Goal: Check status: Check status

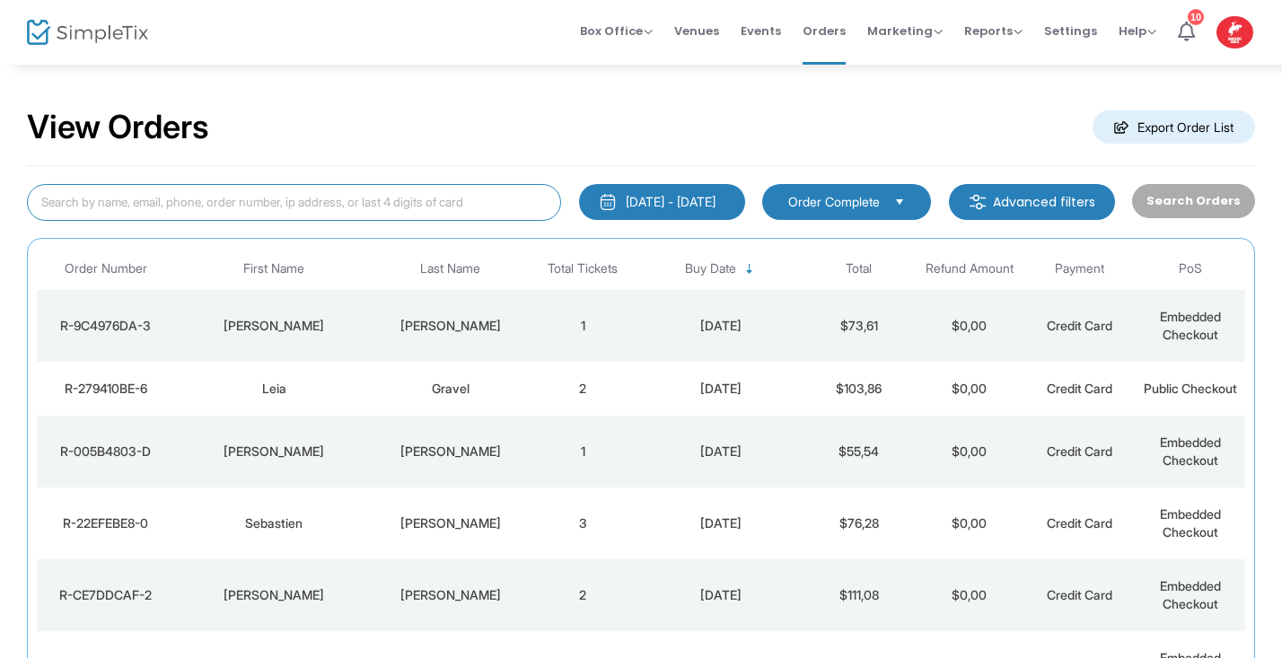
click at [104, 204] on input at bounding box center [294, 202] width 534 height 37
type input "JD"
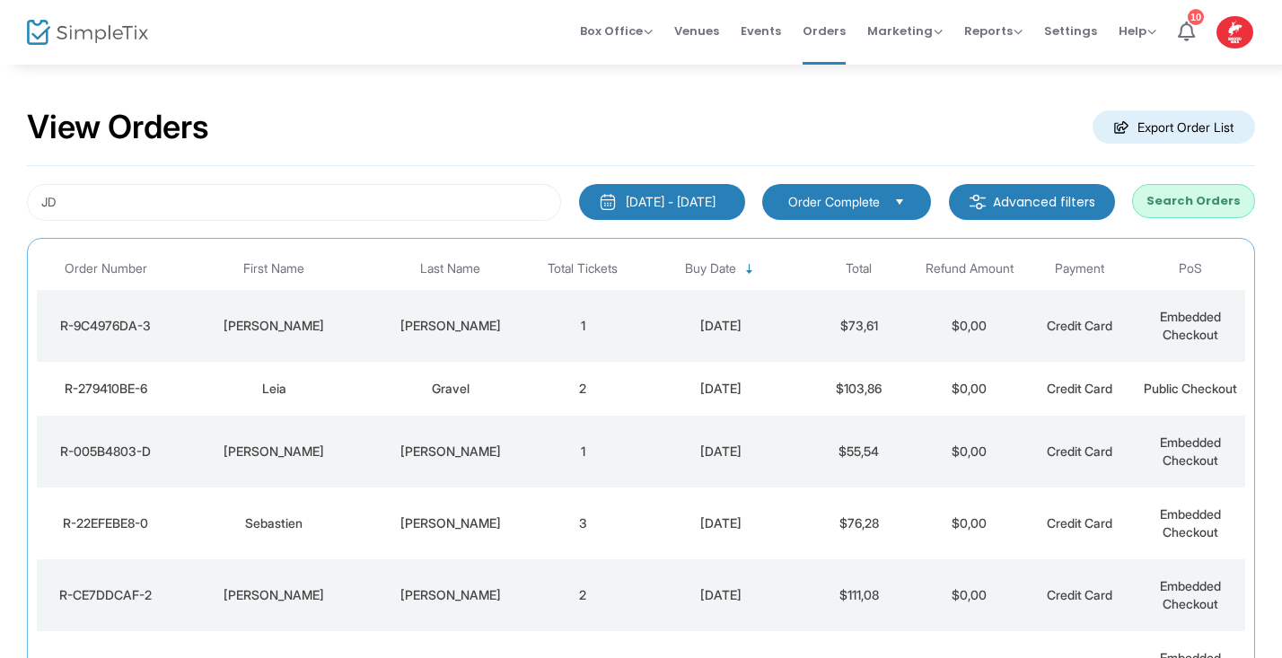
click at [870, 198] on span "Order Complete" at bounding box center [834, 202] width 92 height 18
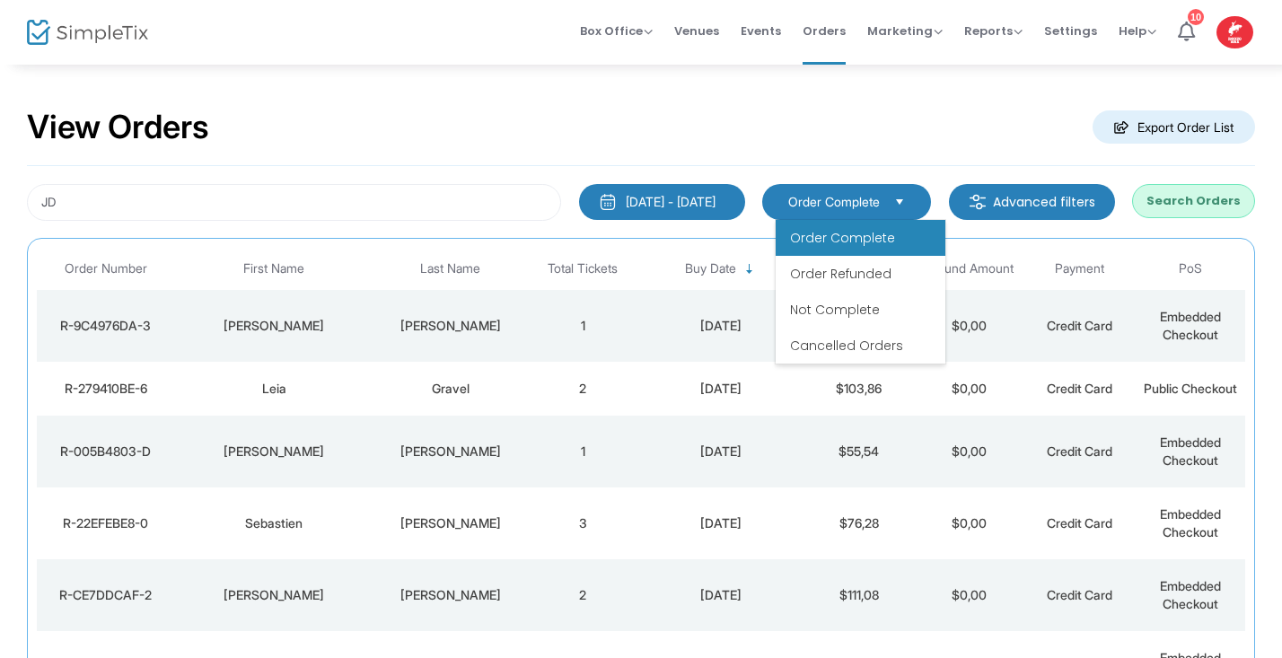
click at [873, 234] on span "Order Complete" at bounding box center [842, 238] width 105 height 18
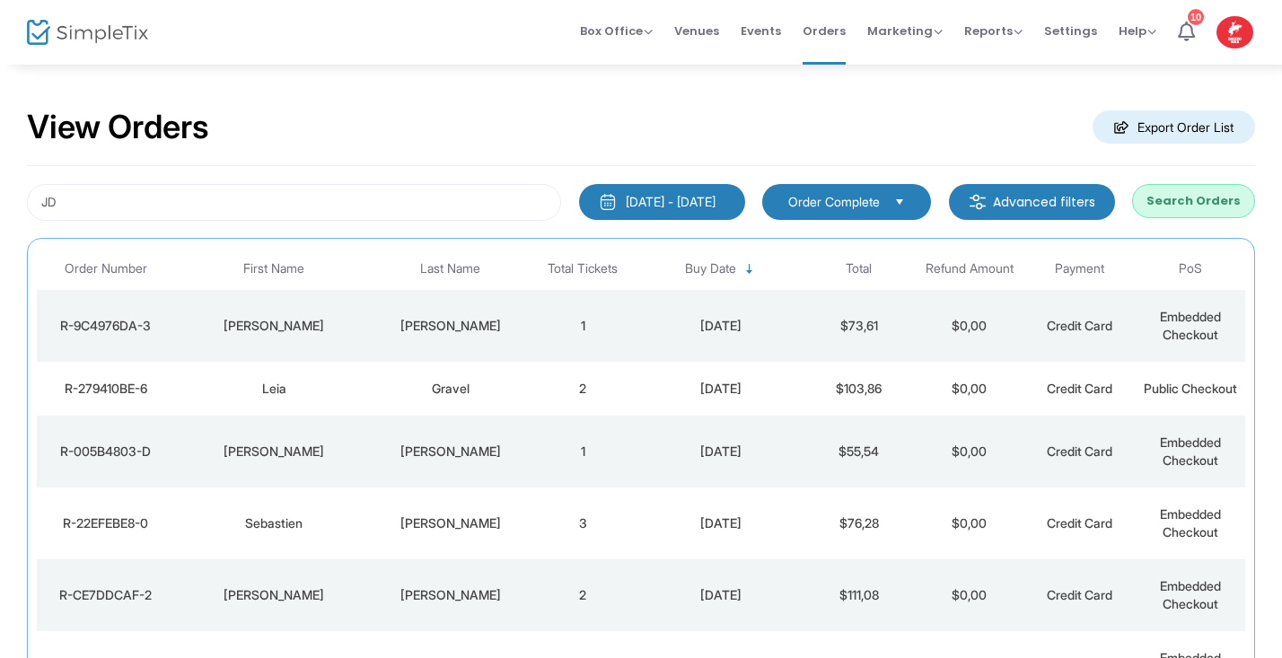
click at [1201, 195] on button "Search Orders" at bounding box center [1193, 201] width 123 height 34
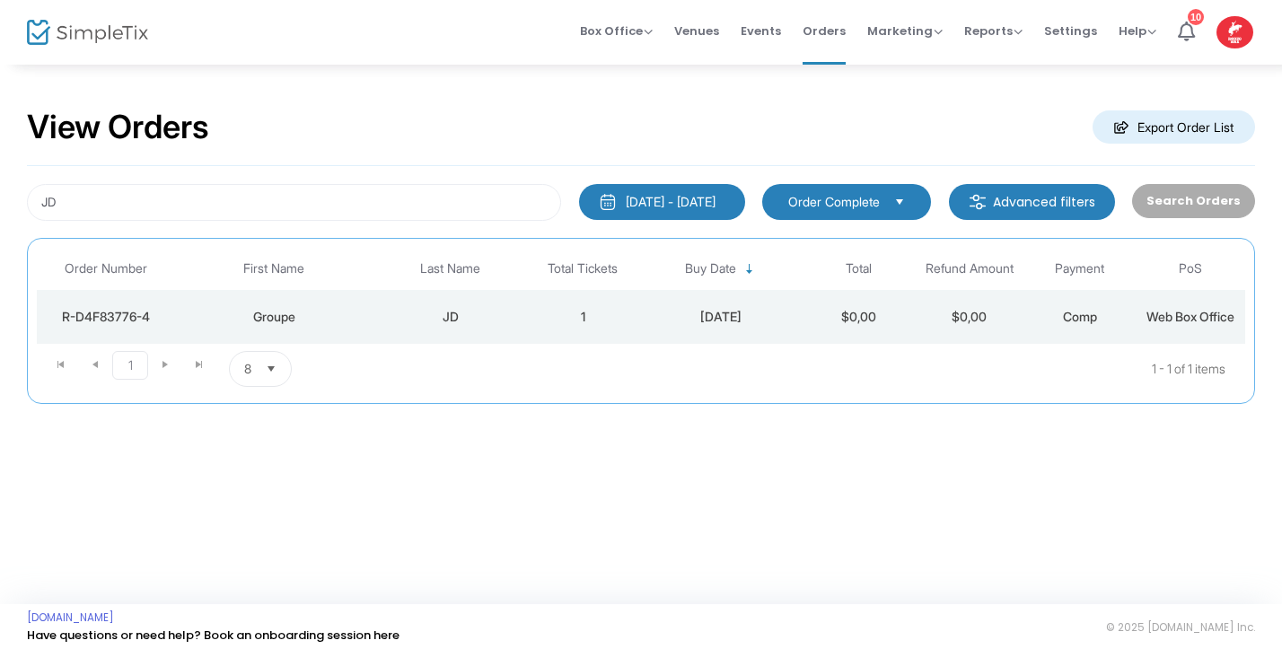
click at [401, 309] on div "JD" at bounding box center [450, 317] width 145 height 18
click at [0, 0] on span at bounding box center [0, 0] width 0 height 0
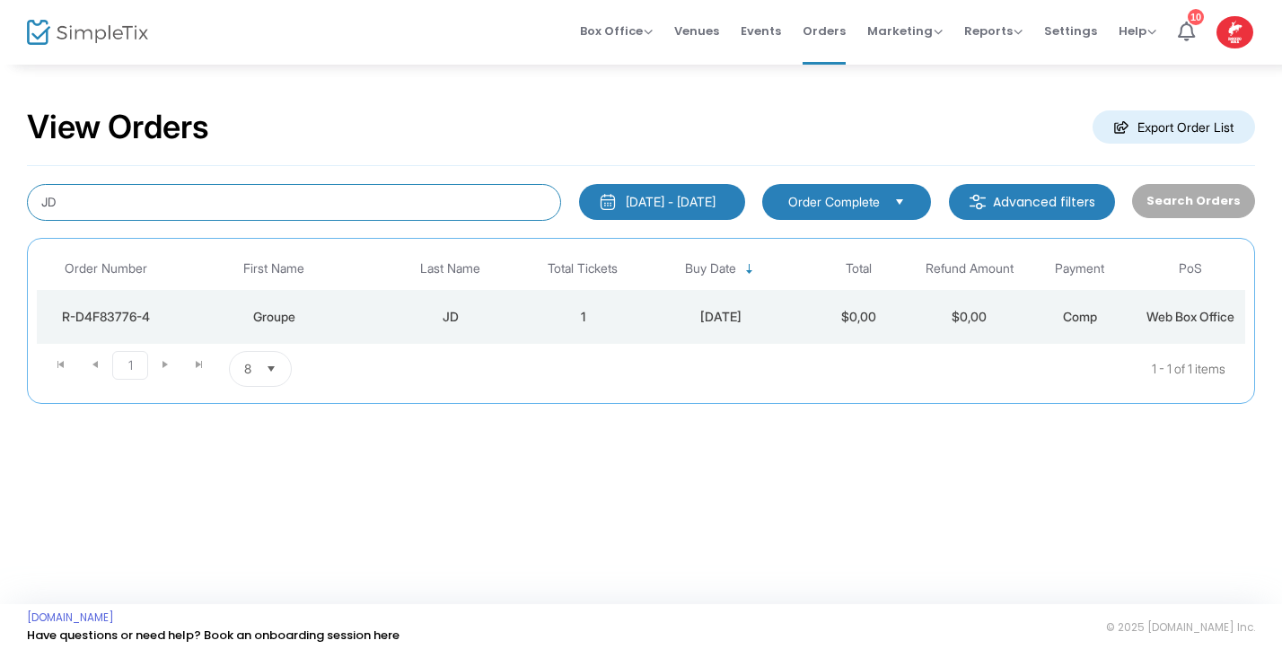
click at [78, 198] on input "JD" at bounding box center [294, 202] width 534 height 37
type input "J"
type input "d"
type input "Marriott"
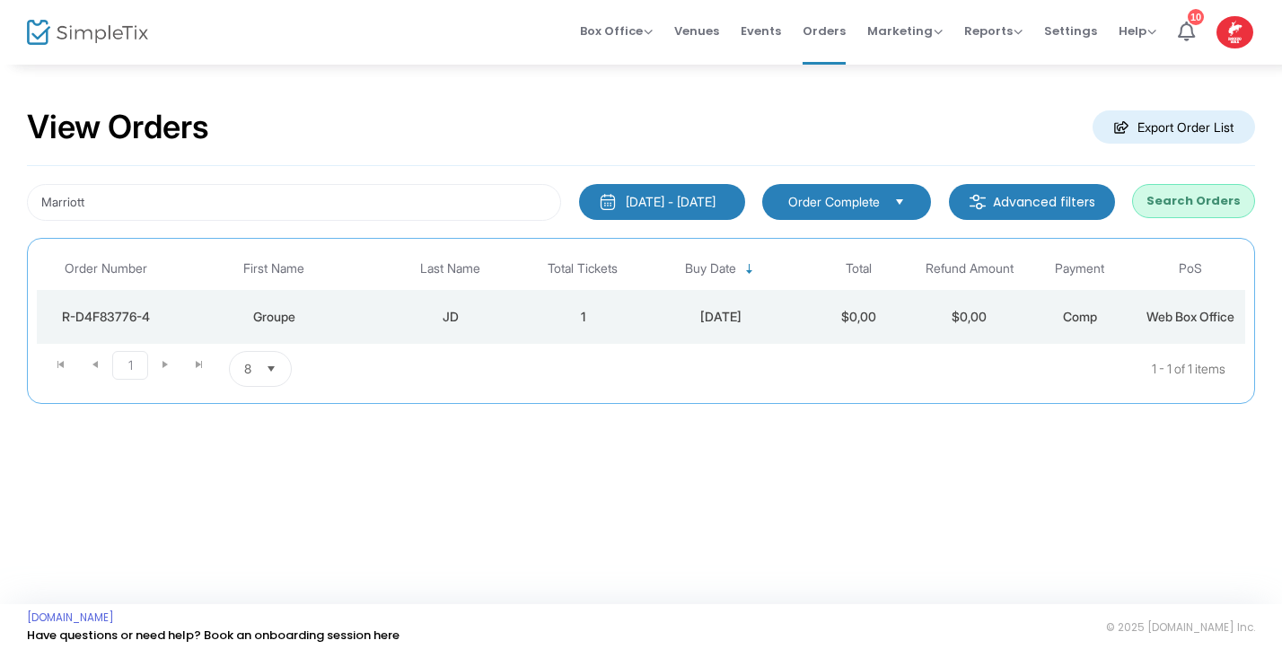
drag, startPoint x: 78, startPoint y: 198, endPoint x: 1175, endPoint y: 203, distance: 1097.4
click at [1175, 203] on button "Search Orders" at bounding box center [1193, 201] width 123 height 34
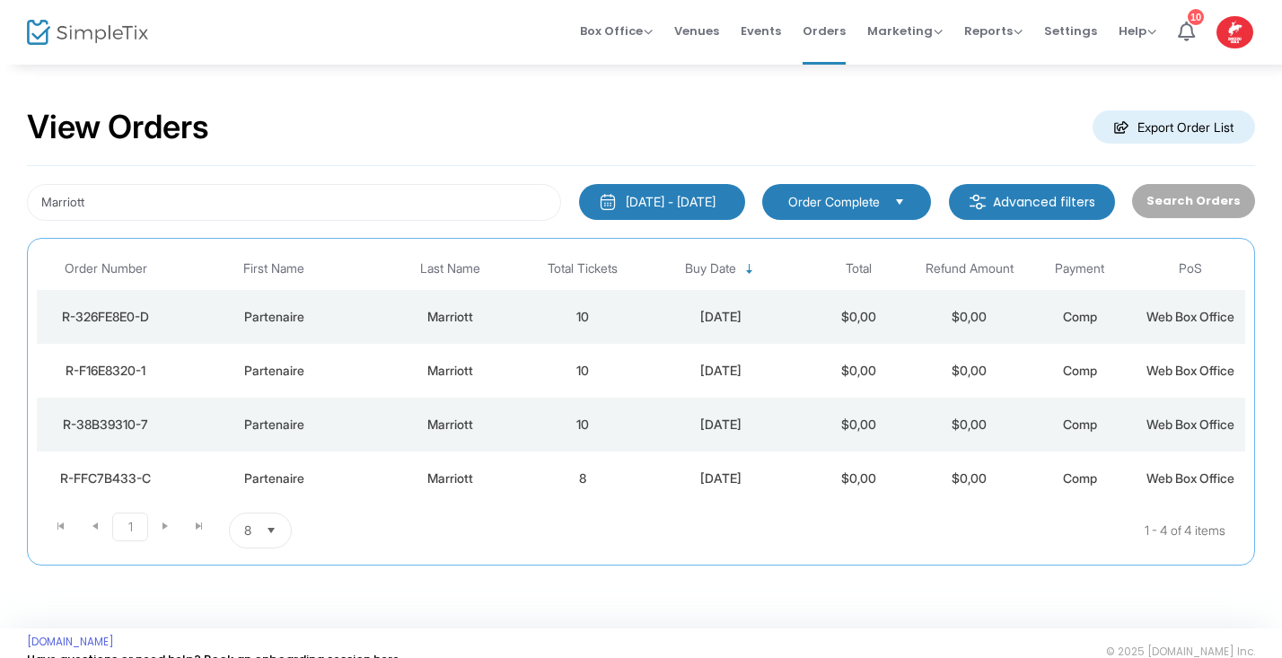
click at [426, 472] on div "Marriott" at bounding box center [450, 479] width 145 height 18
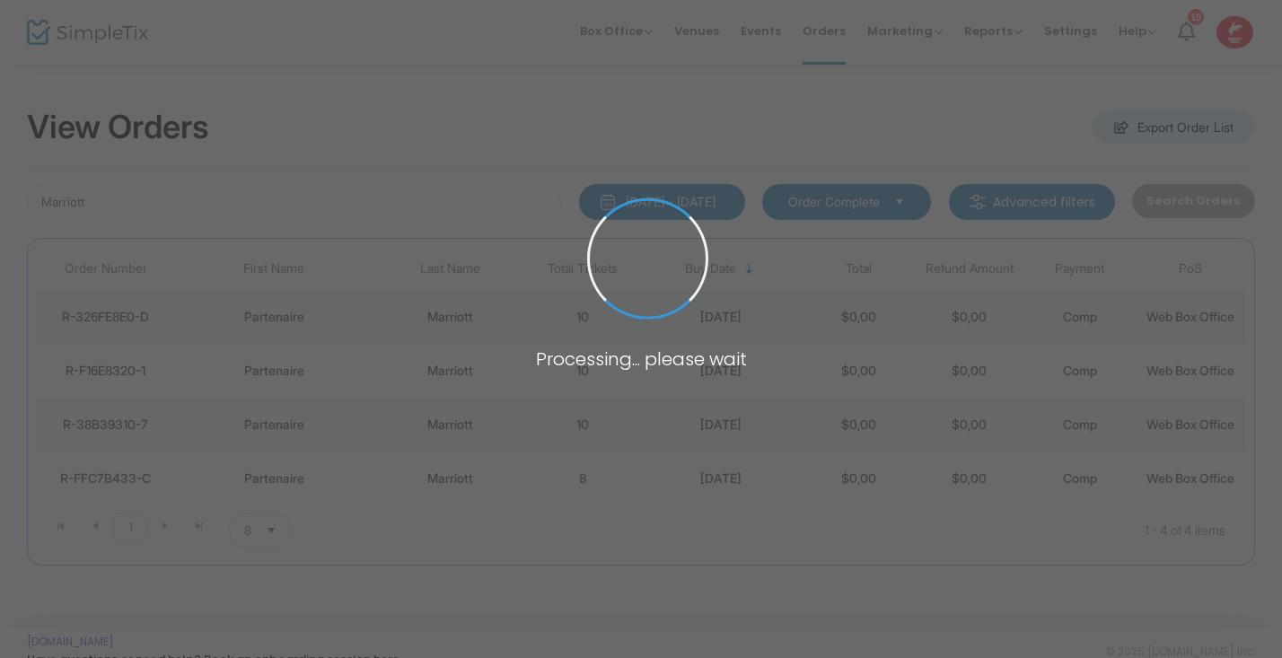
click at [426, 472] on span at bounding box center [641, 329] width 1282 height 658
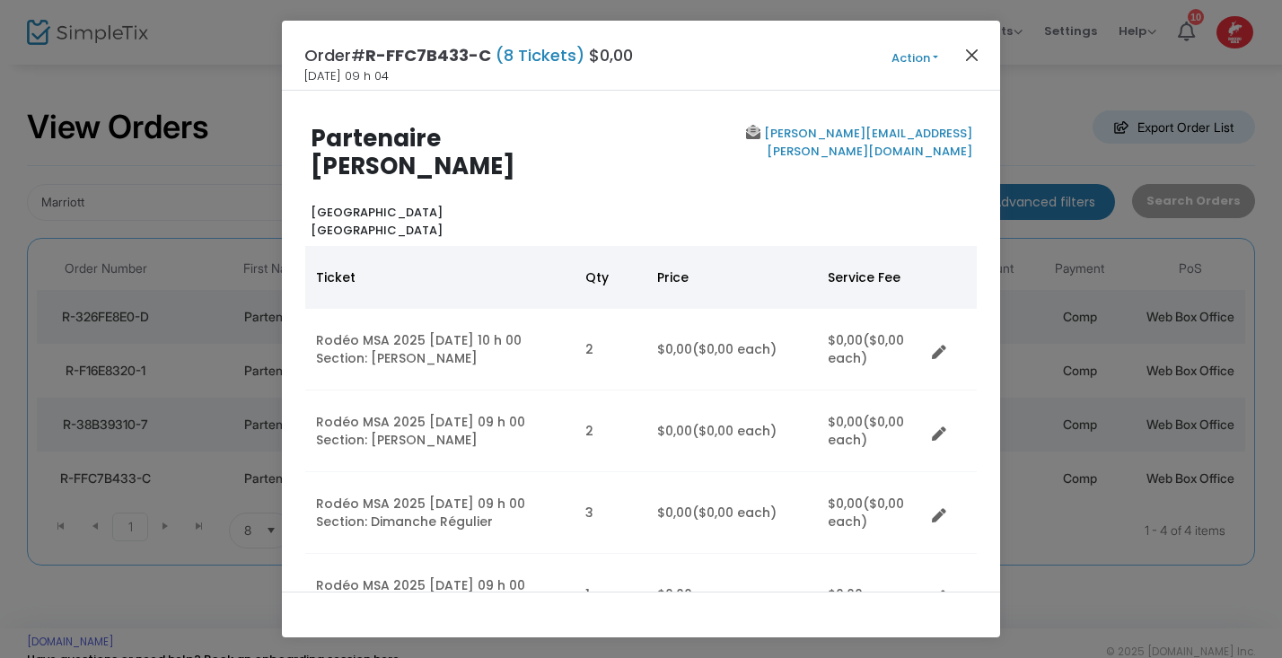
click at [969, 53] on button "Close" at bounding box center [972, 54] width 23 height 23
